Goal: Task Accomplishment & Management: Use online tool/utility

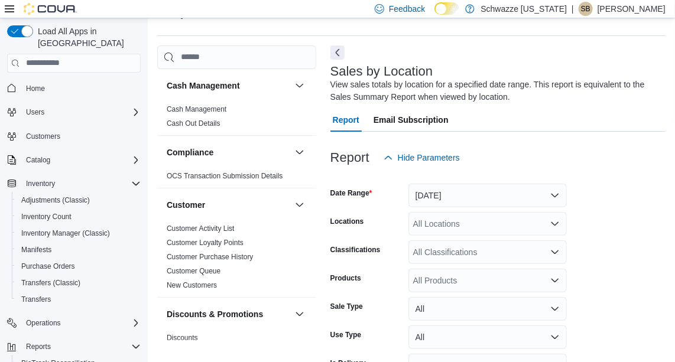
scroll to position [40, 0]
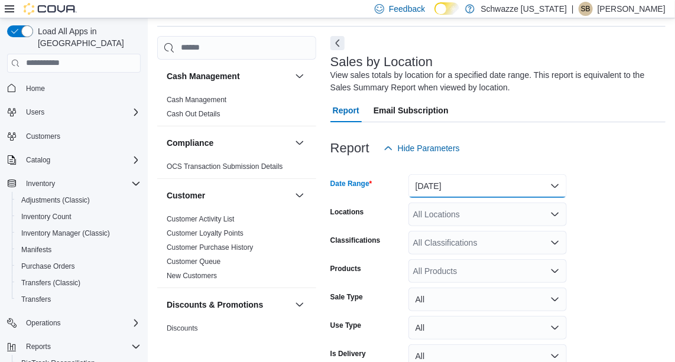
click at [477, 179] on button "[DATE]" at bounding box center [487, 186] width 158 height 24
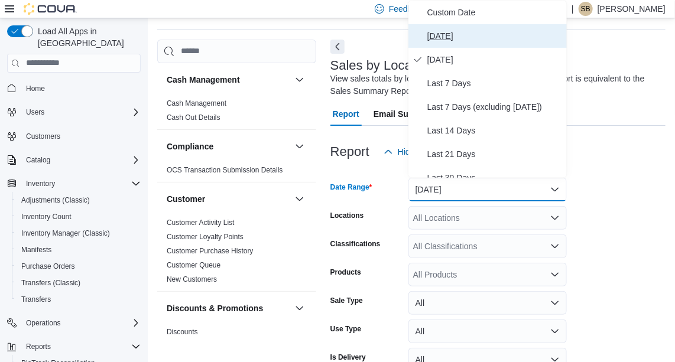
click at [459, 34] on span "[DATE]" at bounding box center [494, 36] width 135 height 14
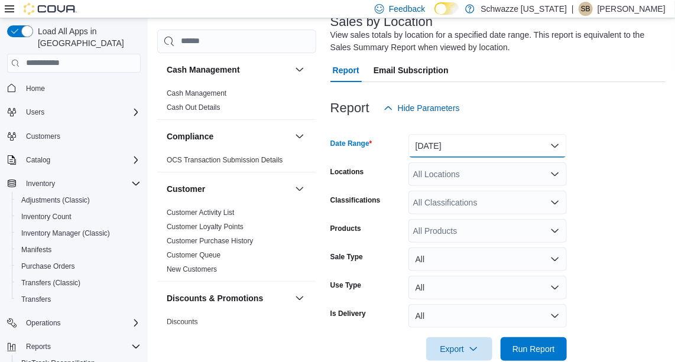
scroll to position [102, 0]
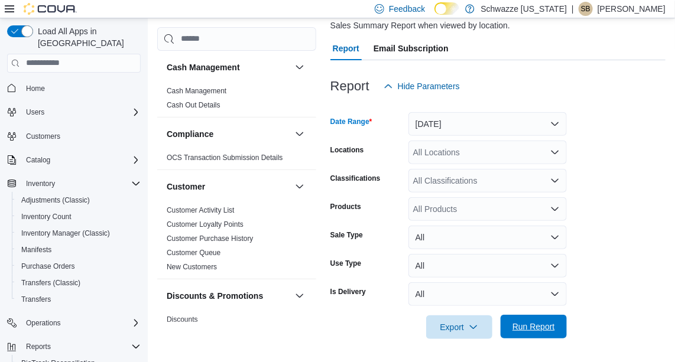
click at [531, 322] on span "Run Report" at bounding box center [533, 327] width 43 height 12
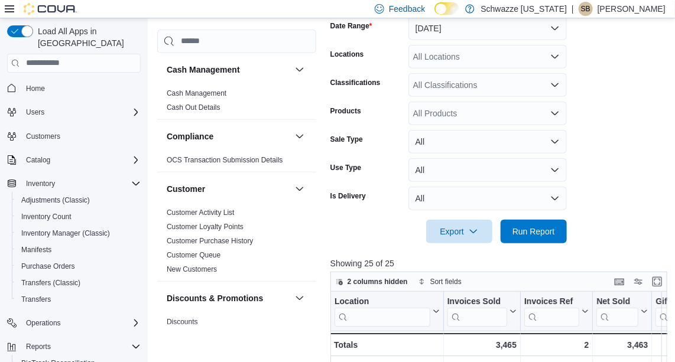
scroll to position [405, 0]
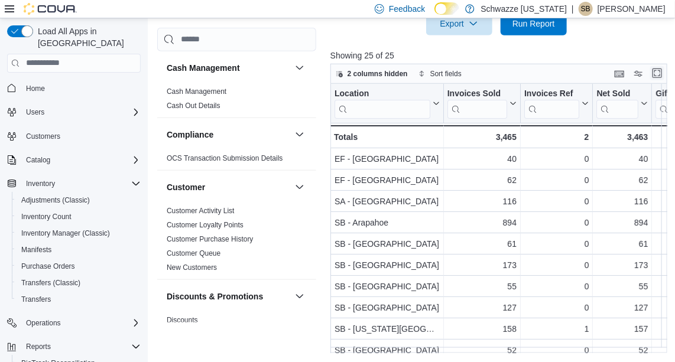
click at [663, 72] on button "Enter fullscreen" at bounding box center [657, 73] width 14 height 14
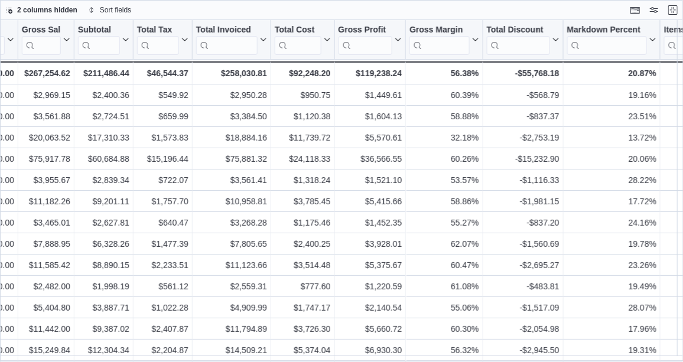
scroll to position [0, 371]
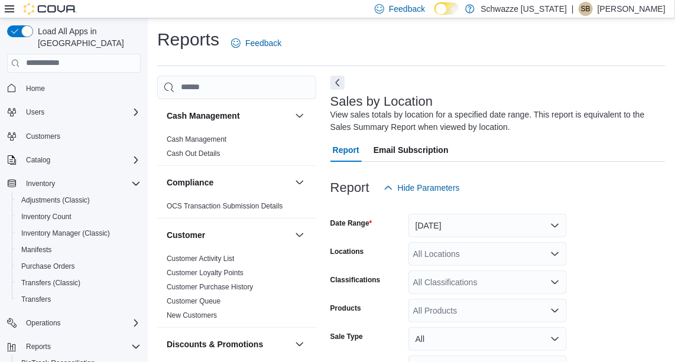
scroll to position [40, 0]
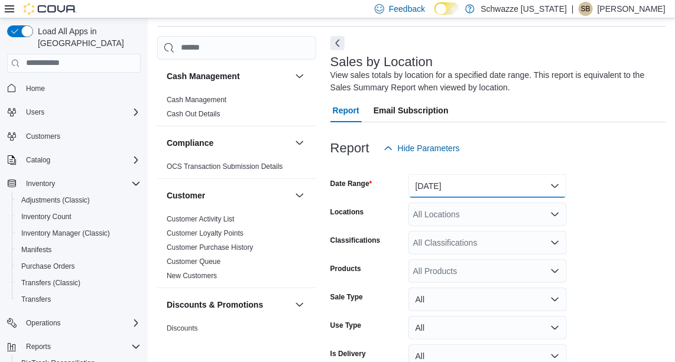
click at [506, 186] on button "[DATE]" at bounding box center [487, 186] width 158 height 24
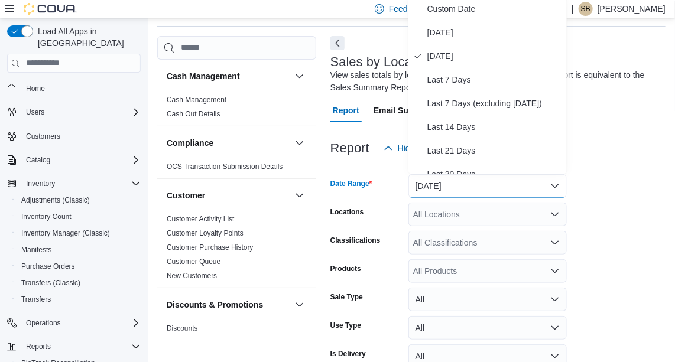
scroll to position [36, 0]
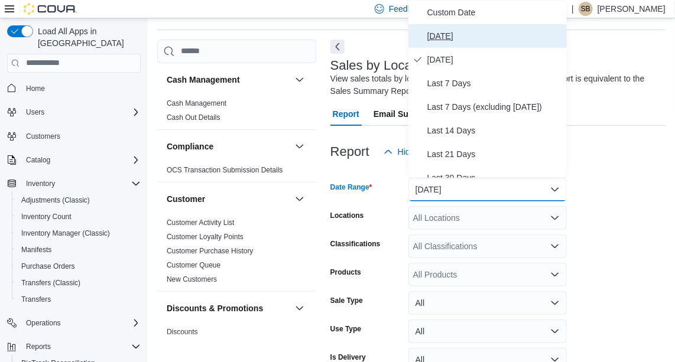
click at [469, 38] on span "[DATE]" at bounding box center [494, 36] width 135 height 14
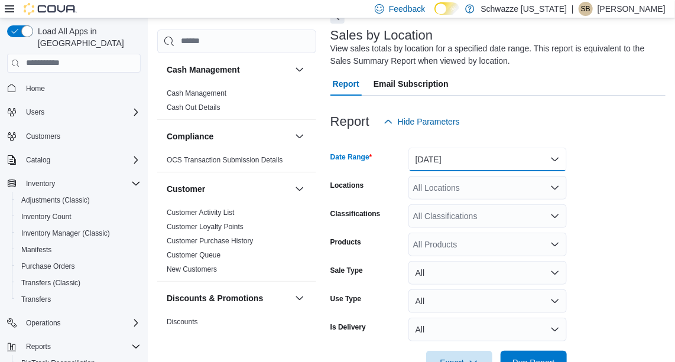
scroll to position [102, 0]
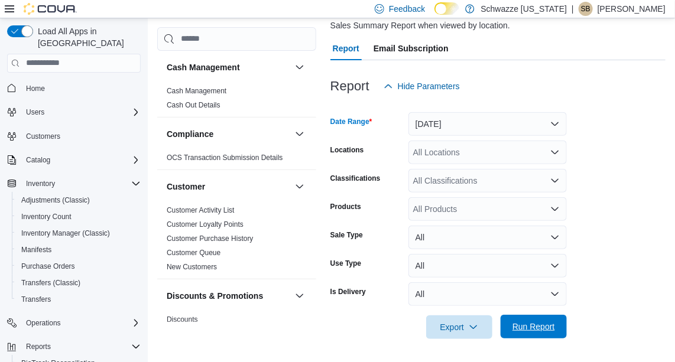
click at [545, 330] on span "Run Report" at bounding box center [533, 327] width 43 height 12
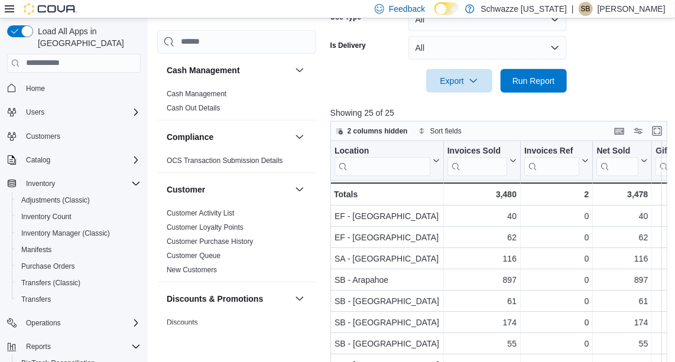
scroll to position [359, 0]
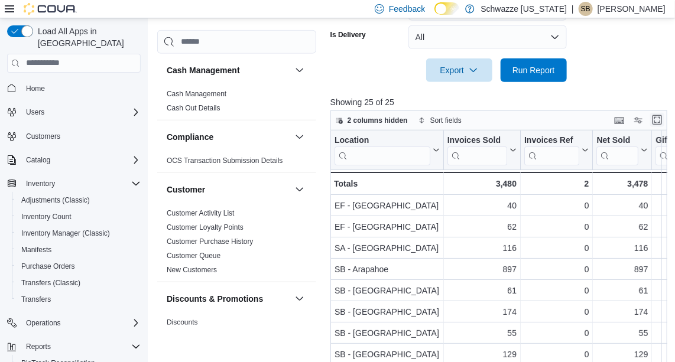
click at [661, 118] on button "Enter fullscreen" at bounding box center [657, 120] width 14 height 14
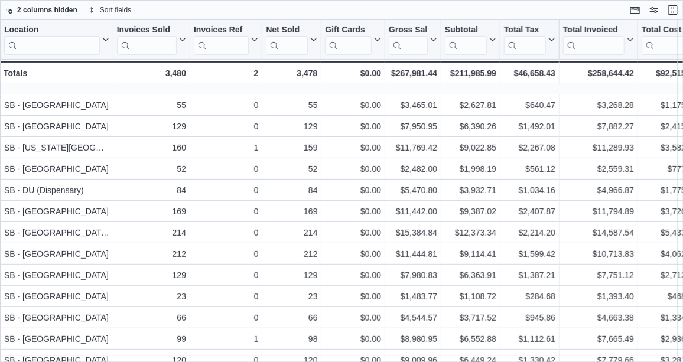
scroll to position [108, 0]
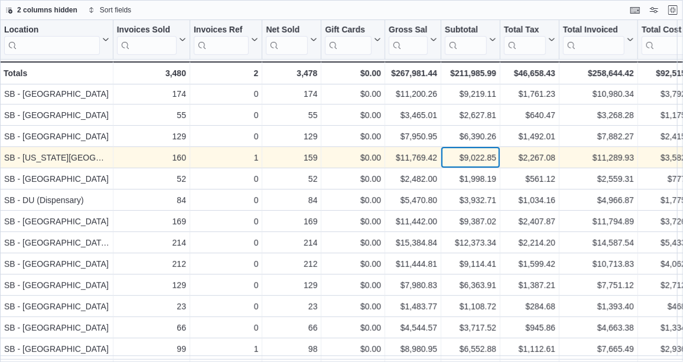
click at [478, 156] on div "$9,022.85" at bounding box center [470, 158] width 51 height 14
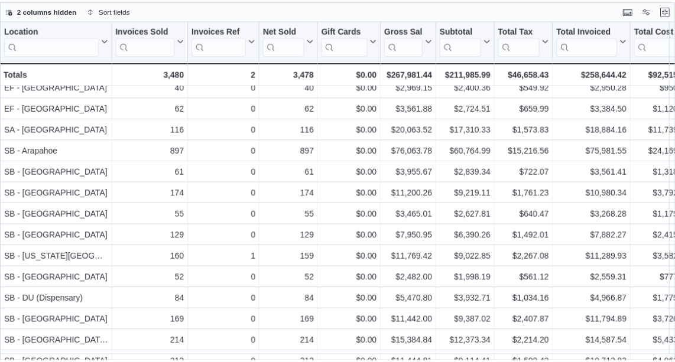
scroll to position [0, 0]
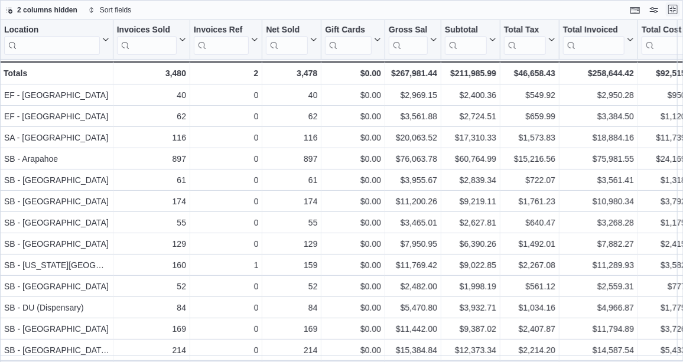
click at [674, 9] on button "Exit fullscreen" at bounding box center [673, 9] width 14 height 14
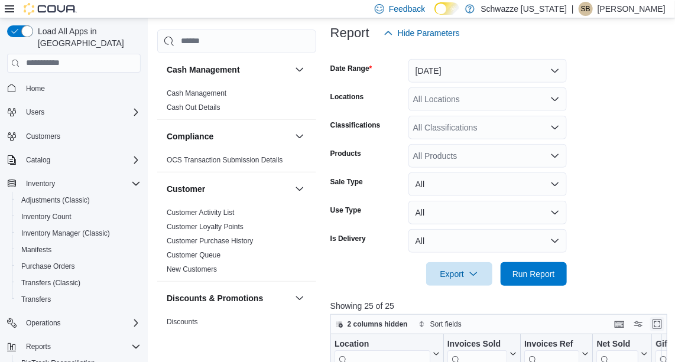
scroll to position [158, 0]
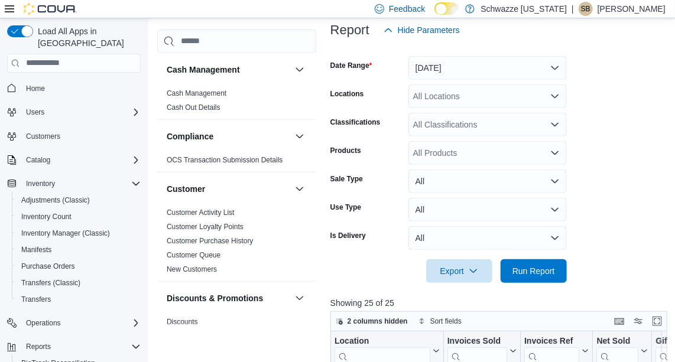
click at [536, 257] on div at bounding box center [500, 254] width 340 height 9
click at [533, 269] on span "Run Report" at bounding box center [533, 271] width 43 height 12
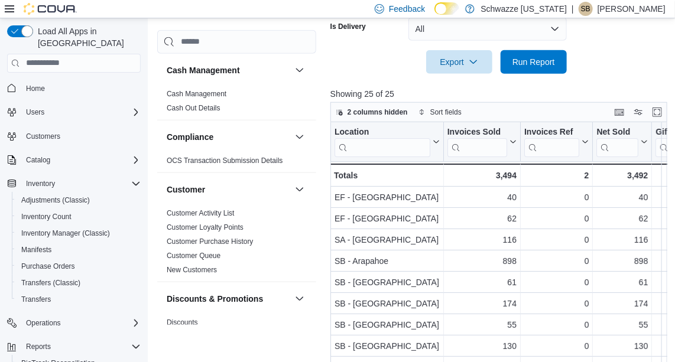
scroll to position [362, 0]
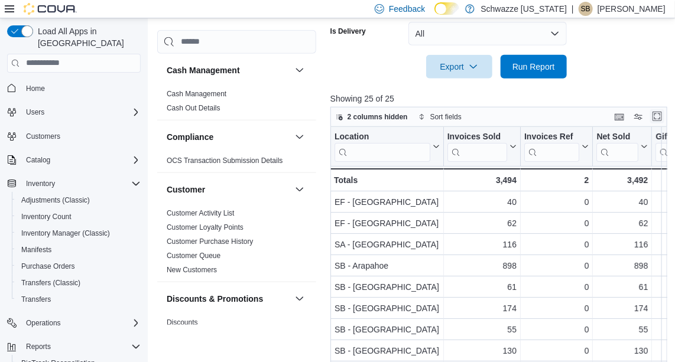
click at [659, 120] on button "Enter fullscreen" at bounding box center [657, 116] width 14 height 14
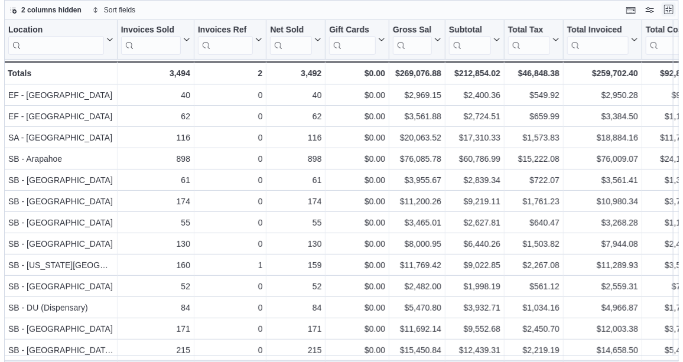
scroll to position [0, 0]
